Goal: Feedback & Contribution: Submit feedback/report problem

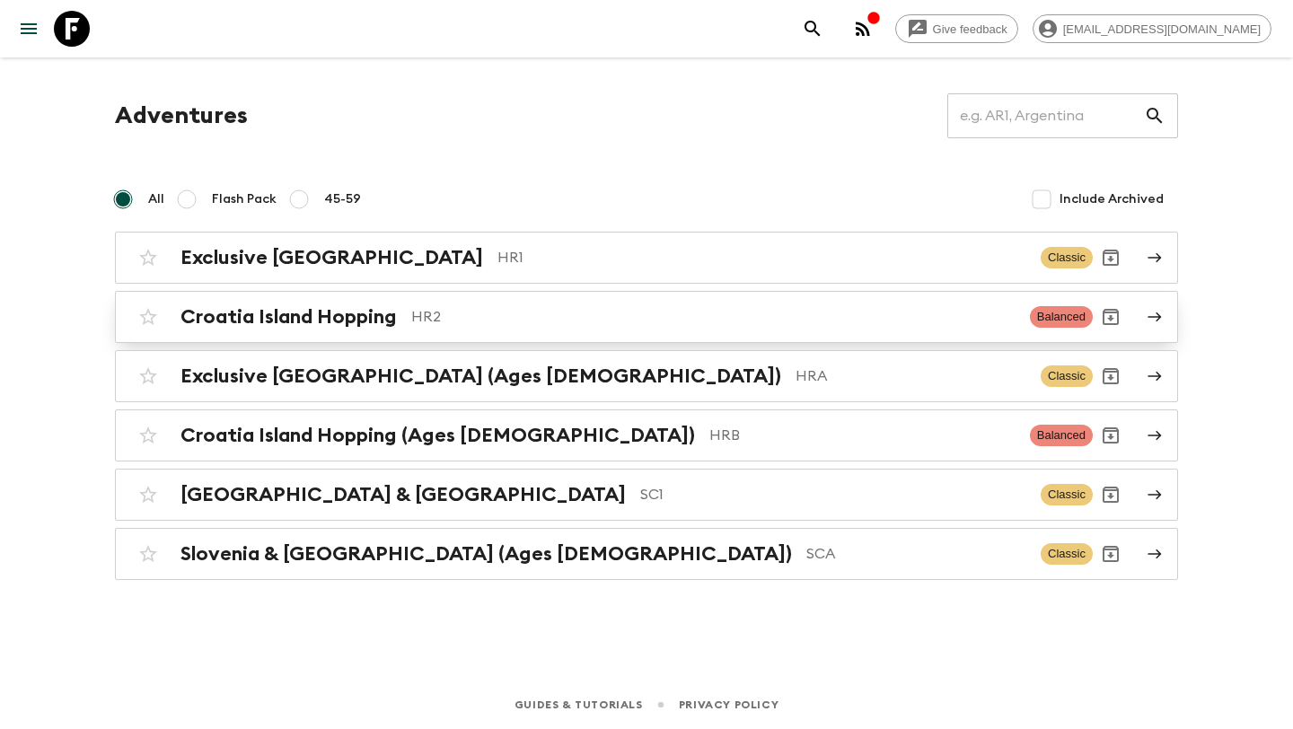
click at [325, 322] on h2 "Croatia Island Hopping" at bounding box center [289, 316] width 216 height 23
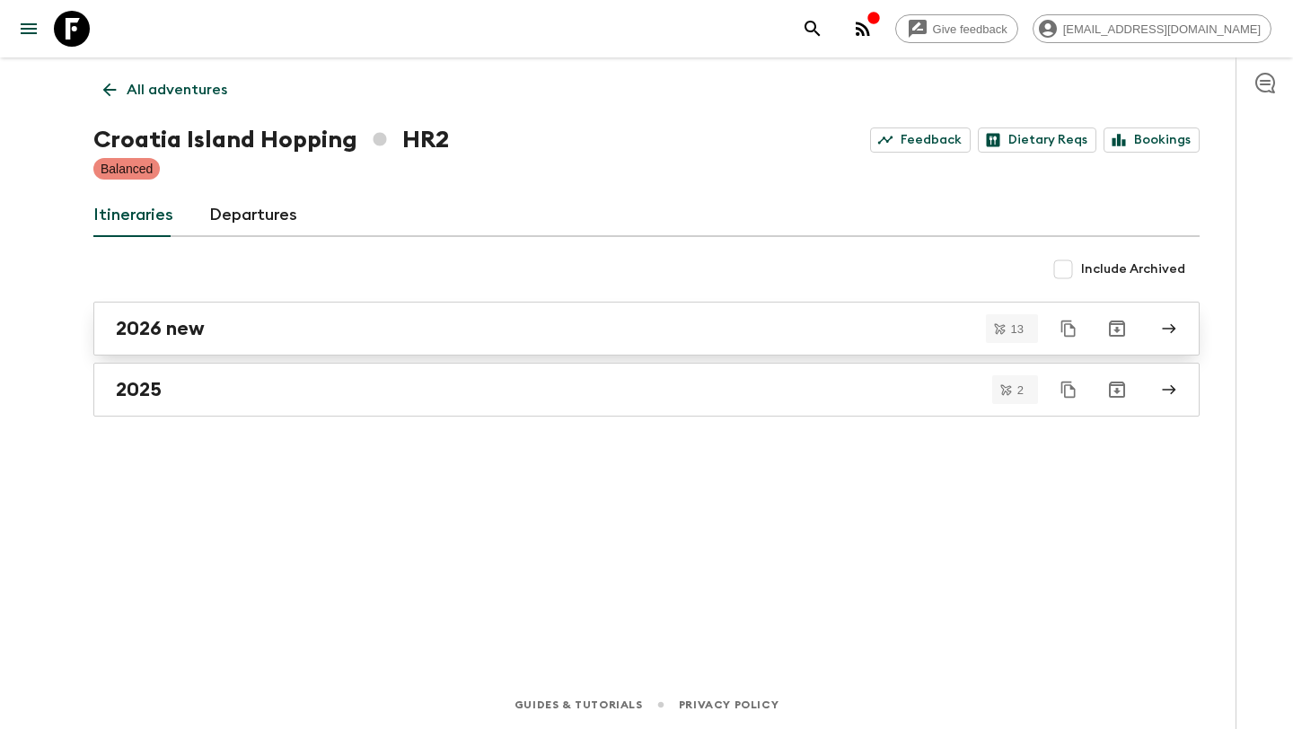
click at [325, 330] on div "2026 new" at bounding box center [629, 328] width 1027 height 23
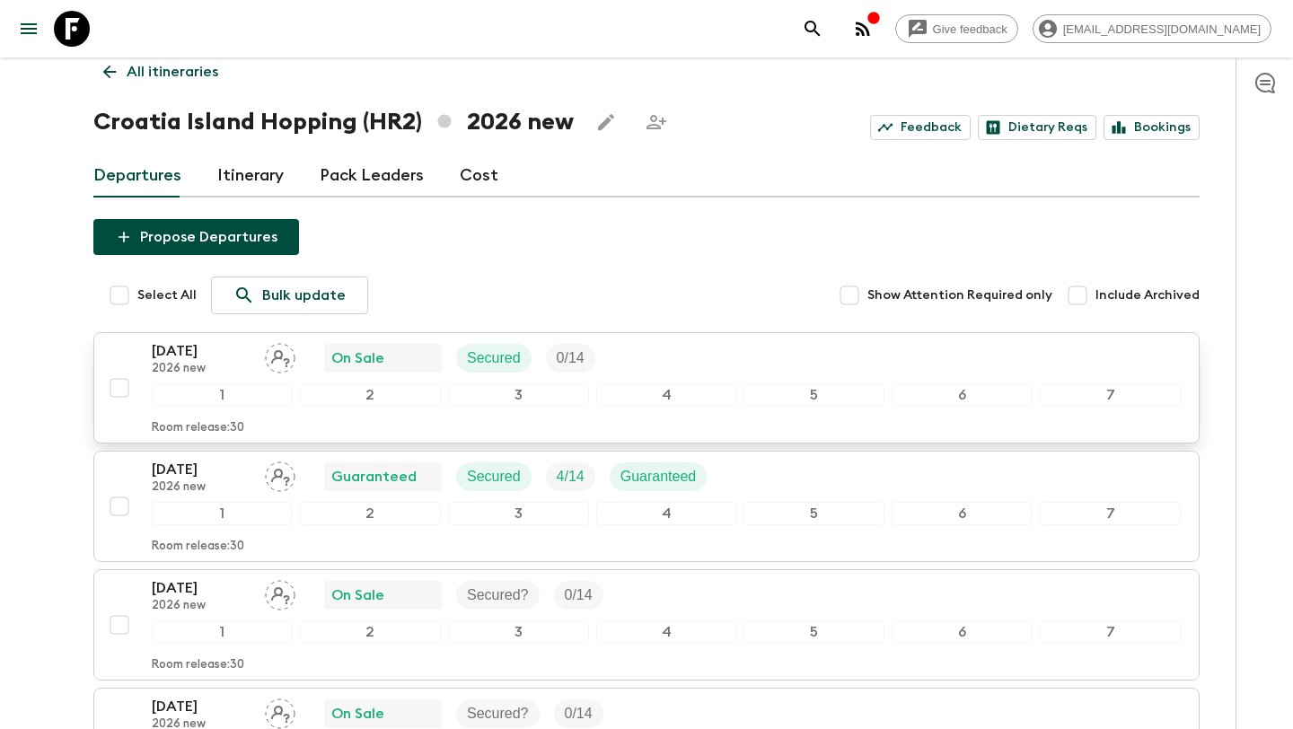
scroll to position [15, 0]
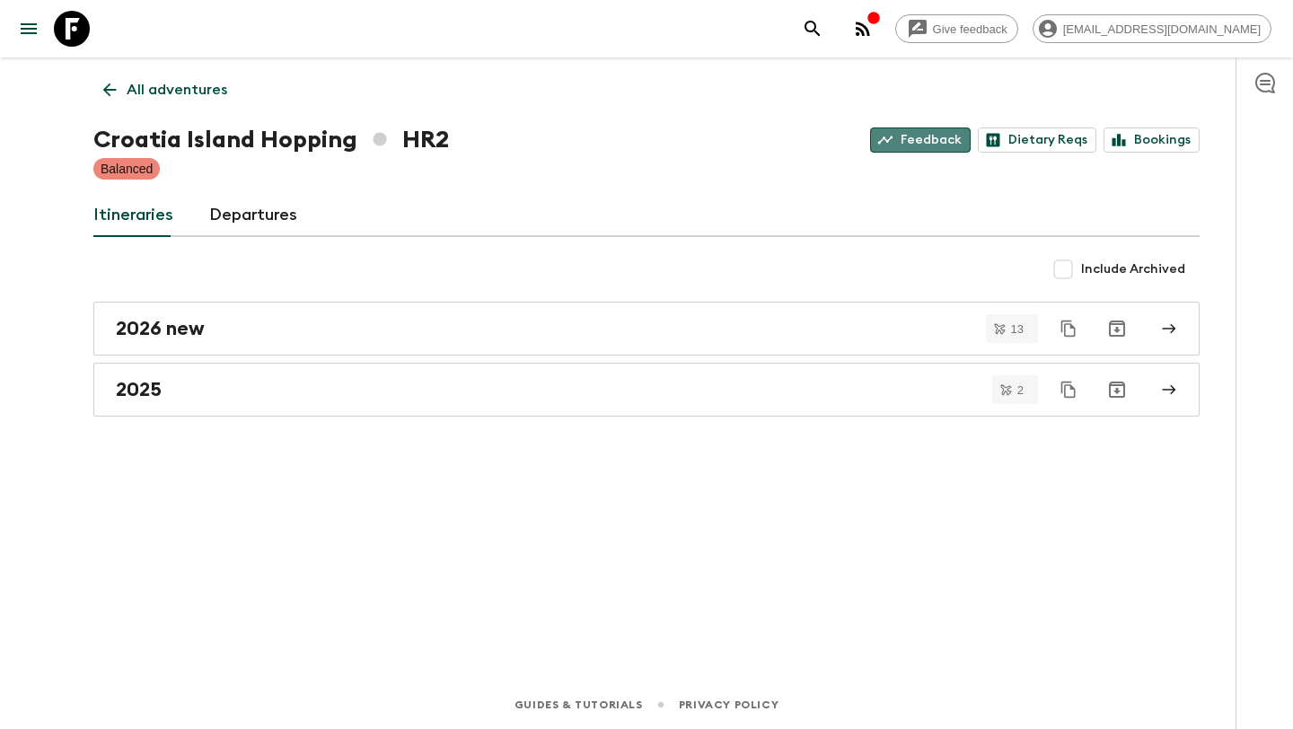
click at [947, 141] on link "Feedback" at bounding box center [920, 140] width 101 height 25
